Goal: Task Accomplishment & Management: Complete application form

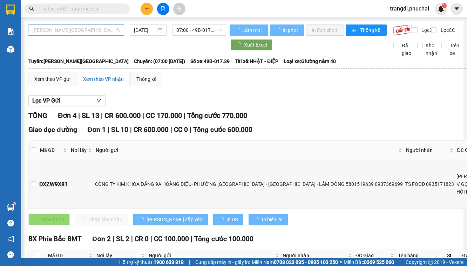
drag, startPoint x: 57, startPoint y: 30, endPoint x: 64, endPoint y: 41, distance: 12.3
click at [57, 31] on span "[PERSON_NAME][GEOGRAPHIC_DATA]" at bounding box center [76, 30] width 88 height 11
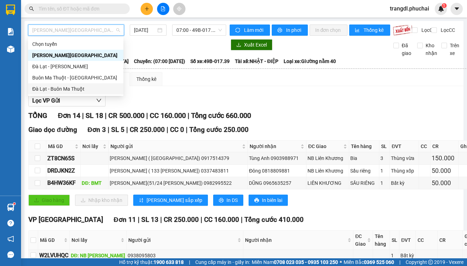
click at [90, 89] on div "Đà Lạt - Buôn Ma Thuột" at bounding box center [75, 89] width 87 height 8
type input "[DATE]"
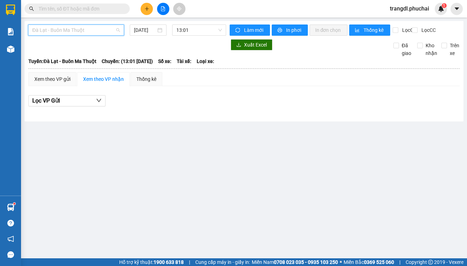
click at [57, 30] on span "Đà Lạt - Buôn Ma Thuột" at bounding box center [76, 30] width 88 height 11
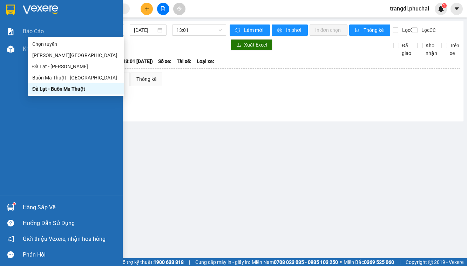
click at [8, 49] on img at bounding box center [10, 49] width 7 height 7
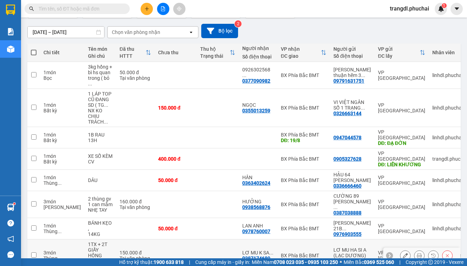
scroll to position [56, 0]
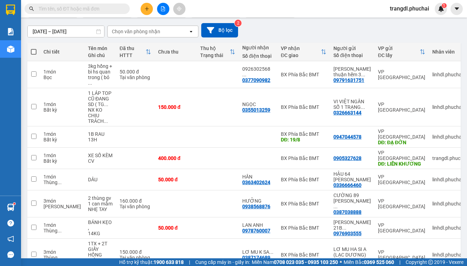
click at [145, 10] on icon "plus" at bounding box center [146, 8] width 5 height 5
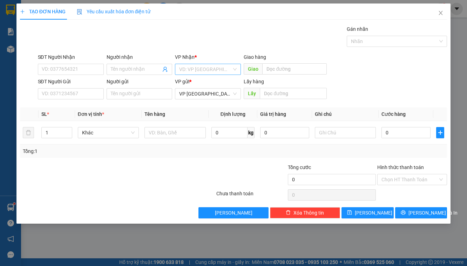
click at [209, 67] on input "search" at bounding box center [205, 69] width 53 height 11
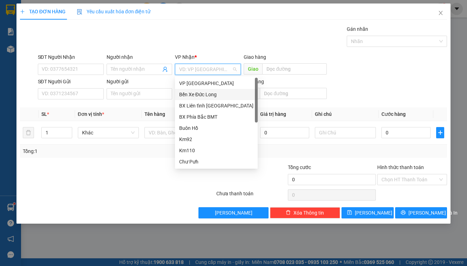
click at [217, 95] on div "Bến Xe Đức Long" at bounding box center [216, 95] width 74 height 8
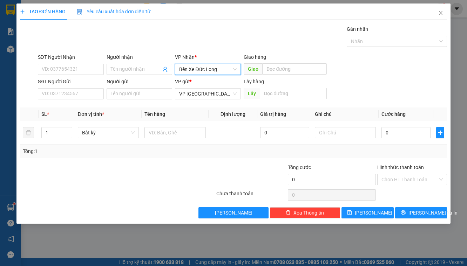
drag, startPoint x: 205, startPoint y: 73, endPoint x: 201, endPoint y: 84, distance: 12.2
click at [204, 72] on span "Bến Xe Đức Long" at bounding box center [207, 69] width 57 height 11
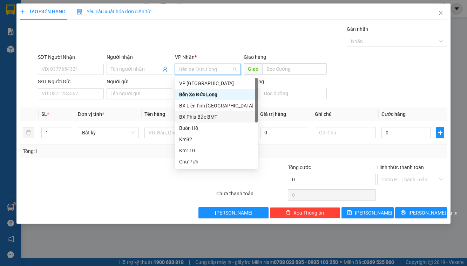
drag, startPoint x: 212, startPoint y: 116, endPoint x: 261, endPoint y: 75, distance: 63.4
click at [212, 115] on div "BX Phía Bắc BMT" at bounding box center [216, 117] width 74 height 8
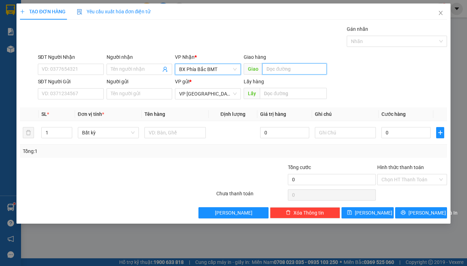
click at [272, 69] on input "text" at bounding box center [294, 68] width 64 height 11
type input "KRONG NO"
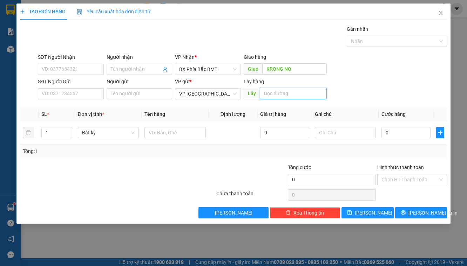
click at [284, 93] on input "text" at bounding box center [293, 93] width 67 height 11
type input "BX"
click at [264, 69] on input "KRONG NO" at bounding box center [294, 68] width 64 height 11
drag, startPoint x: 264, startPoint y: 63, endPoint x: 266, endPoint y: 70, distance: 7.1
click at [264, 64] on input "KRONG NO" at bounding box center [294, 68] width 64 height 11
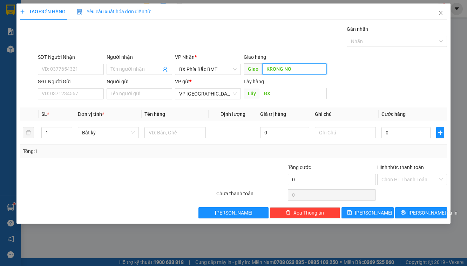
click at [266, 72] on input "KRONG NO" at bounding box center [294, 68] width 64 height 11
type input "UB XÃ KRONG NO"
click at [59, 61] on div "SĐT Người Nhận" at bounding box center [71, 58] width 66 height 11
click at [70, 64] on input "SĐT Người Nhận" at bounding box center [71, 69] width 66 height 11
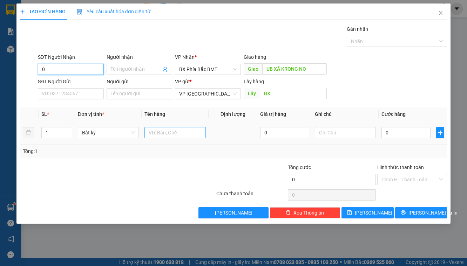
type input "0"
click at [160, 130] on input "text" at bounding box center [174, 132] width 61 height 11
type input "3 CUỐN SÁCH"
click at [417, 127] on div "0" at bounding box center [405, 133] width 49 height 14
click at [417, 128] on input "0" at bounding box center [405, 132] width 49 height 11
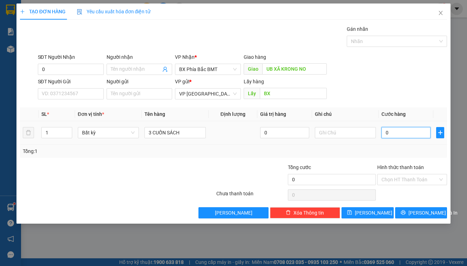
type input "4"
type input "40"
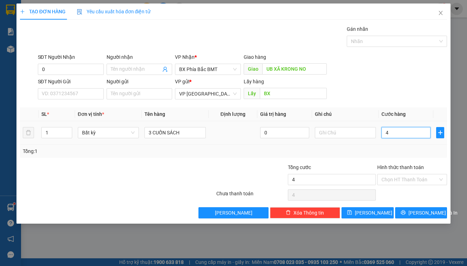
type input "40"
type input "400"
type input "4.000"
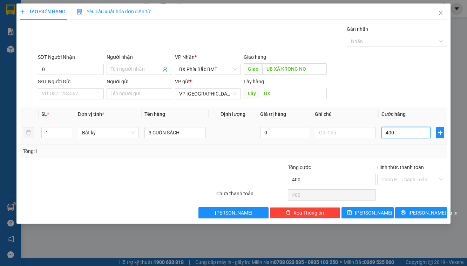
type input "4.000"
type input "40.000"
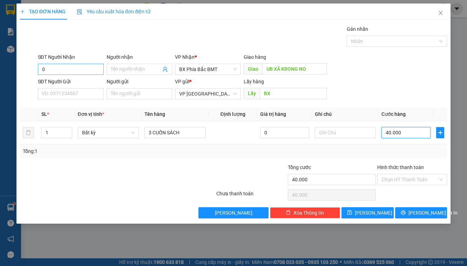
type input "40.000"
click at [97, 70] on input "0" at bounding box center [71, 69] width 66 height 11
type input "0822499628"
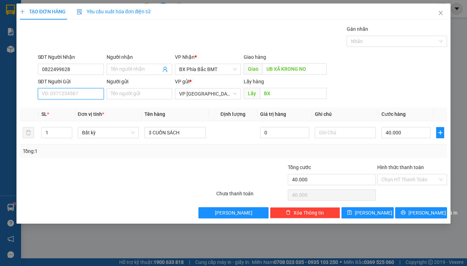
click at [57, 94] on input "SĐT Người Gửi" at bounding box center [71, 93] width 66 height 11
type input "."
type input "0334562335"
click at [135, 96] on input "Người gửi" at bounding box center [140, 93] width 66 height 11
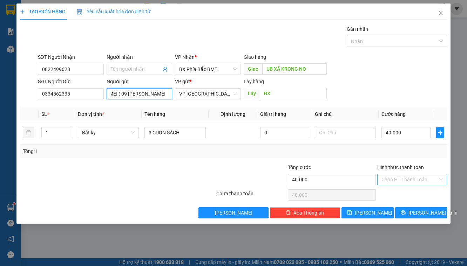
type input "[PERSON_NAME] ( 09 [PERSON_NAME] )"
click at [386, 181] on input "Hình thức thanh toán" at bounding box center [409, 180] width 57 height 11
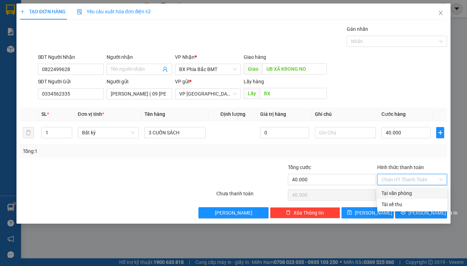
click at [396, 195] on div "Tại văn phòng" at bounding box center [412, 194] width 62 height 8
type input "0"
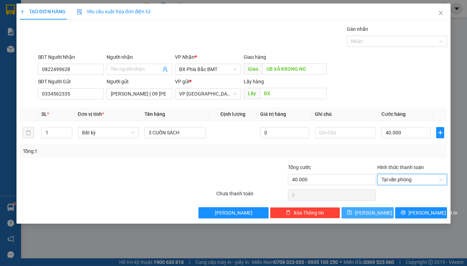
click at [381, 214] on button "[PERSON_NAME]" at bounding box center [367, 212] width 52 height 11
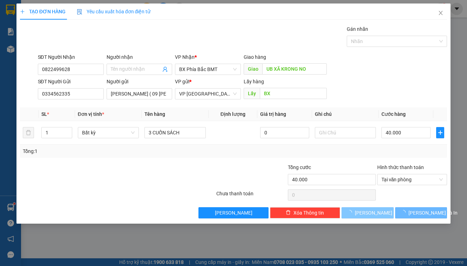
type input "0"
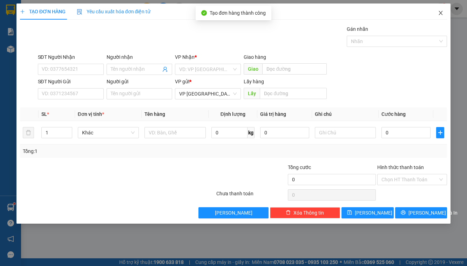
click at [440, 13] on icon "close" at bounding box center [441, 13] width 6 height 6
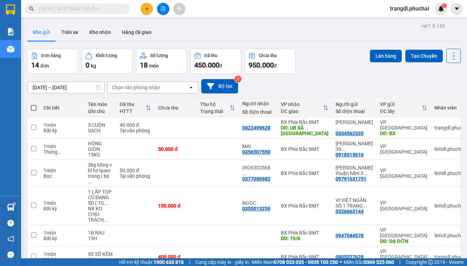
click at [161, 8] on icon "file-add" at bounding box center [162, 8] width 5 height 5
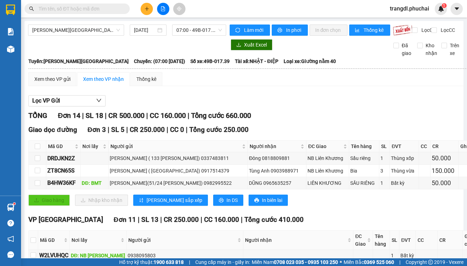
click at [21, 52] on main "[PERSON_NAME] - [GEOGRAPHIC_DATA] [DATE] 07:00 - 49B-017.39 Làm mới In phơi In …" at bounding box center [233, 129] width 467 height 259
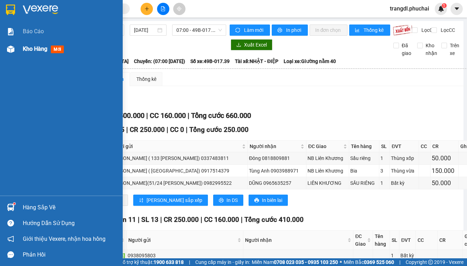
click at [18, 52] on div "Kho hàng mới" at bounding box center [61, 49] width 123 height 18
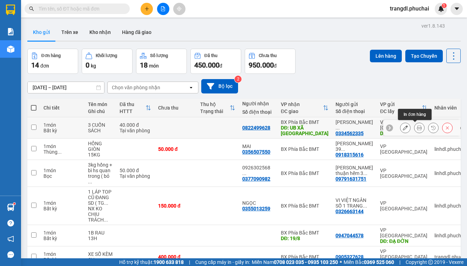
click at [417, 130] on icon at bounding box center [419, 127] width 5 height 5
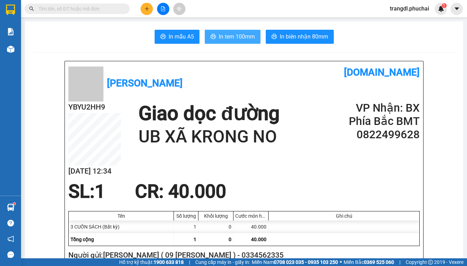
click at [227, 39] on span "In tem 100mm" at bounding box center [237, 36] width 36 height 9
